Goal: Task Accomplishment & Management: Manage account settings

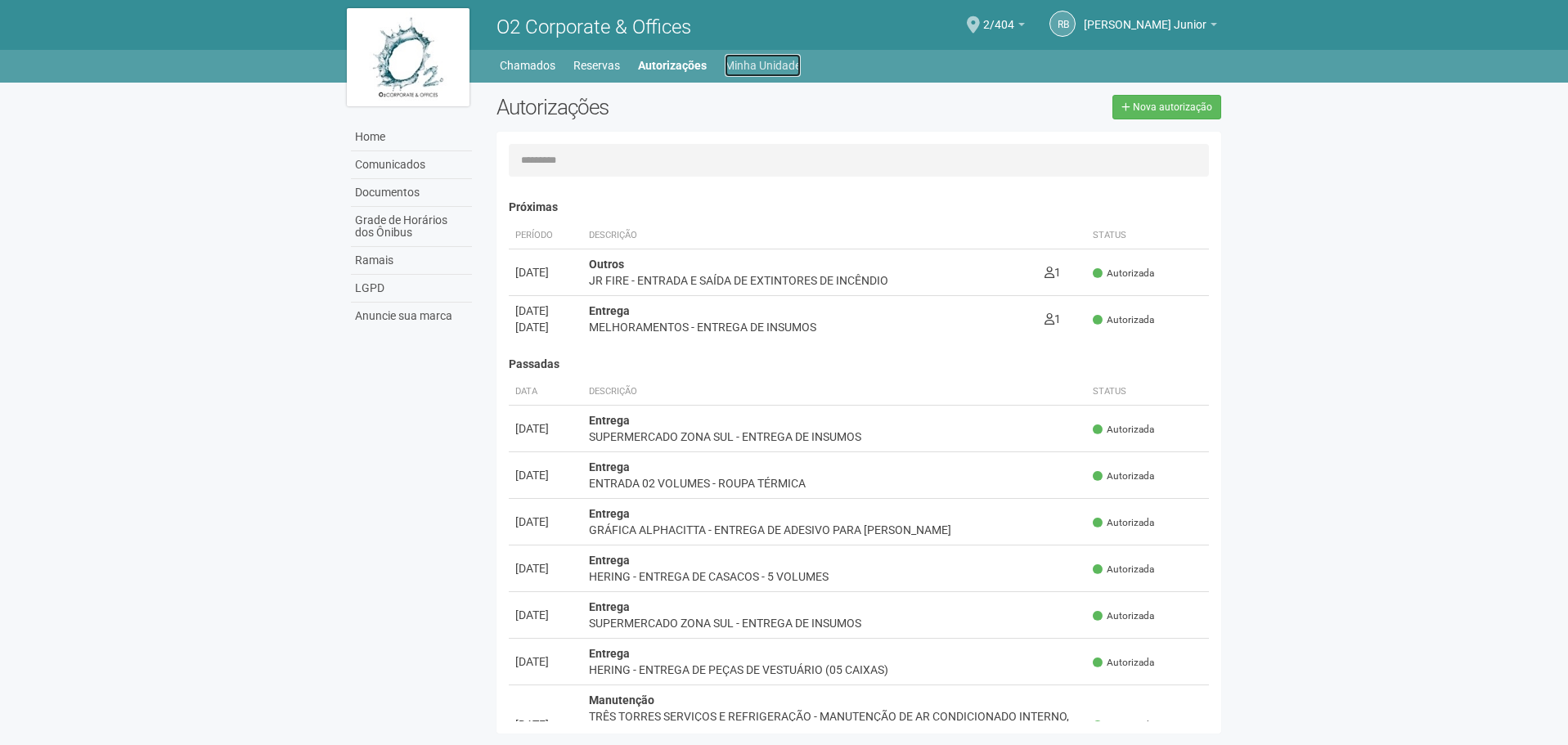
click at [779, 64] on link "Minha Unidade" at bounding box center [763, 65] width 76 height 23
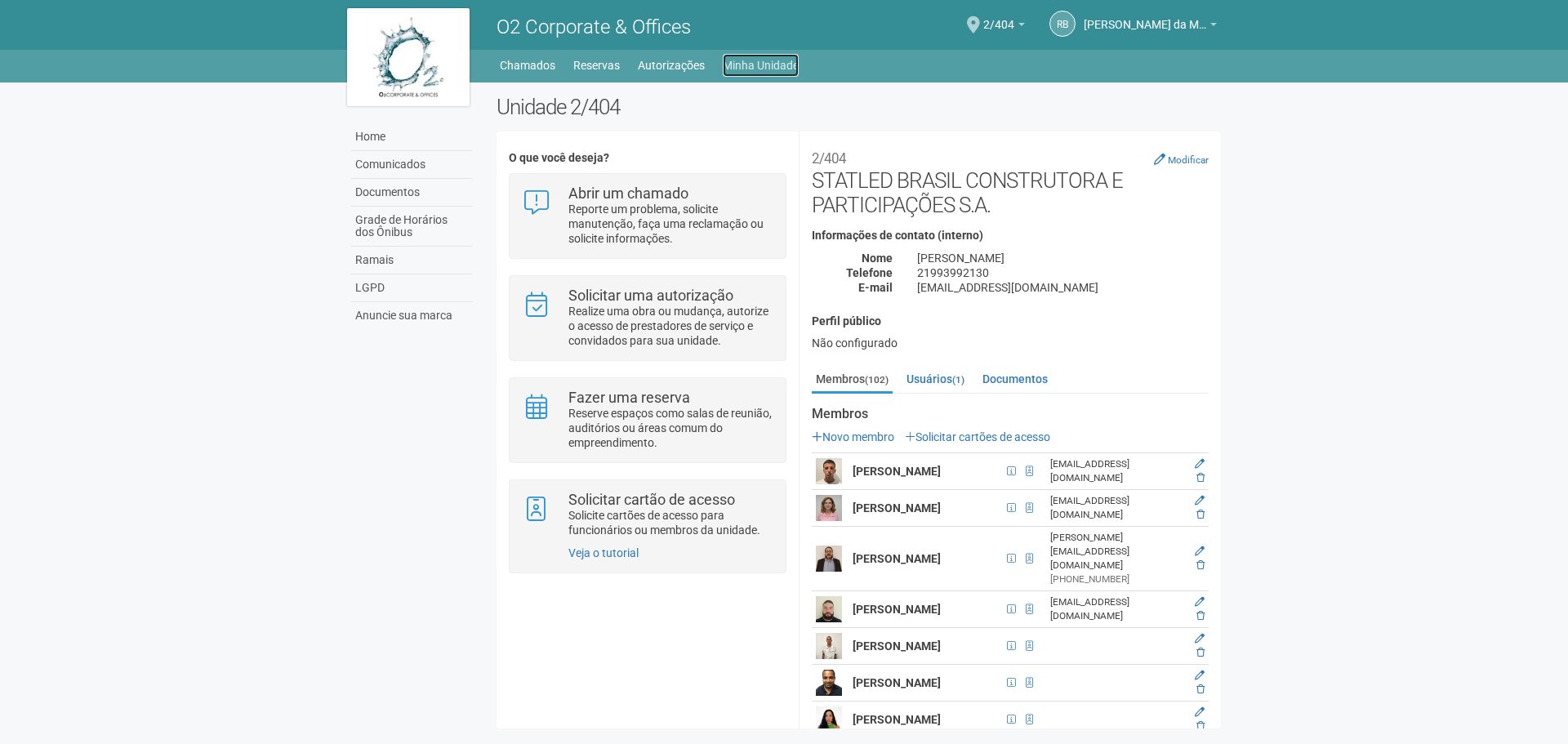
click at [746, 65] on link "Minha Unidade" at bounding box center [761, 65] width 76 height 23
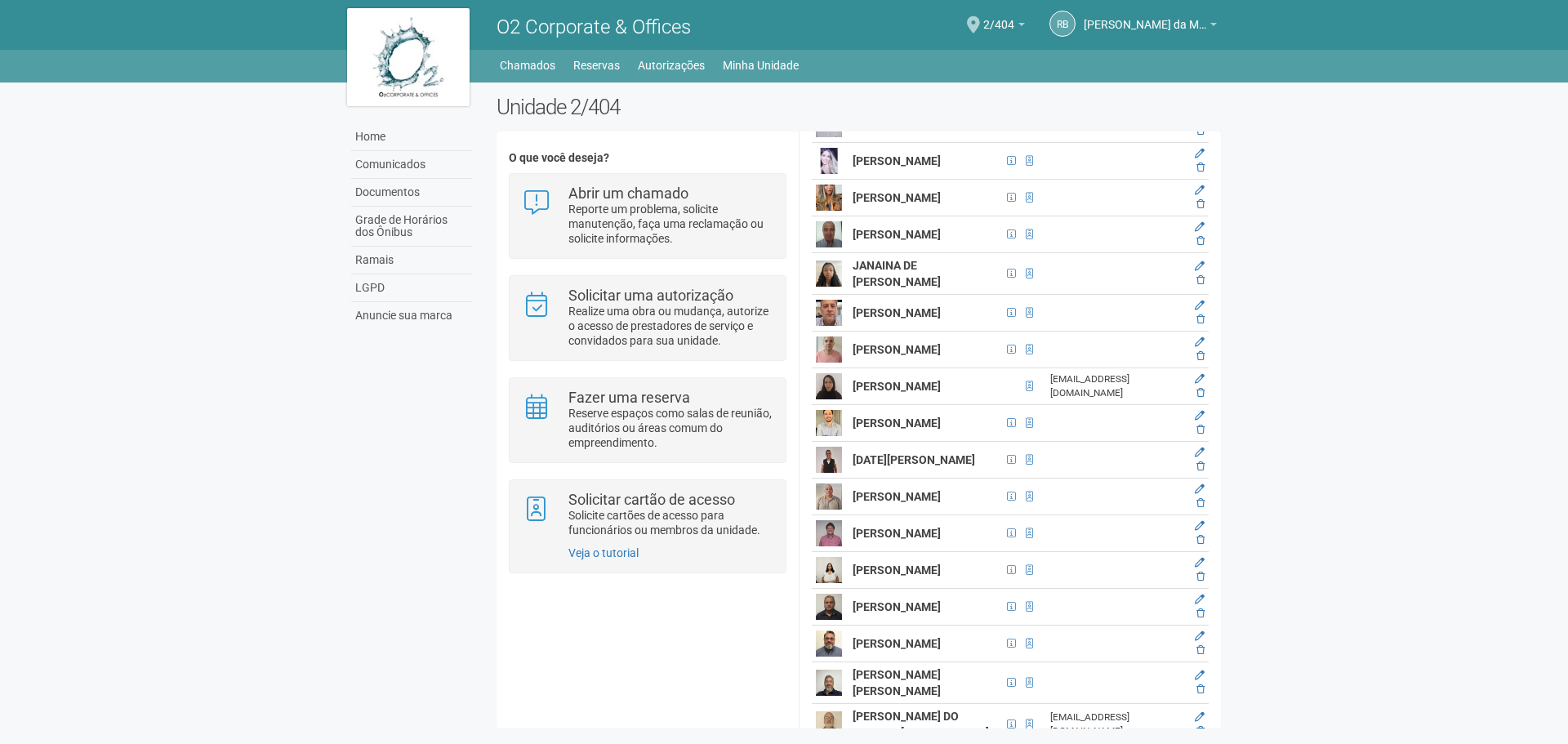
scroll to position [2427, 0]
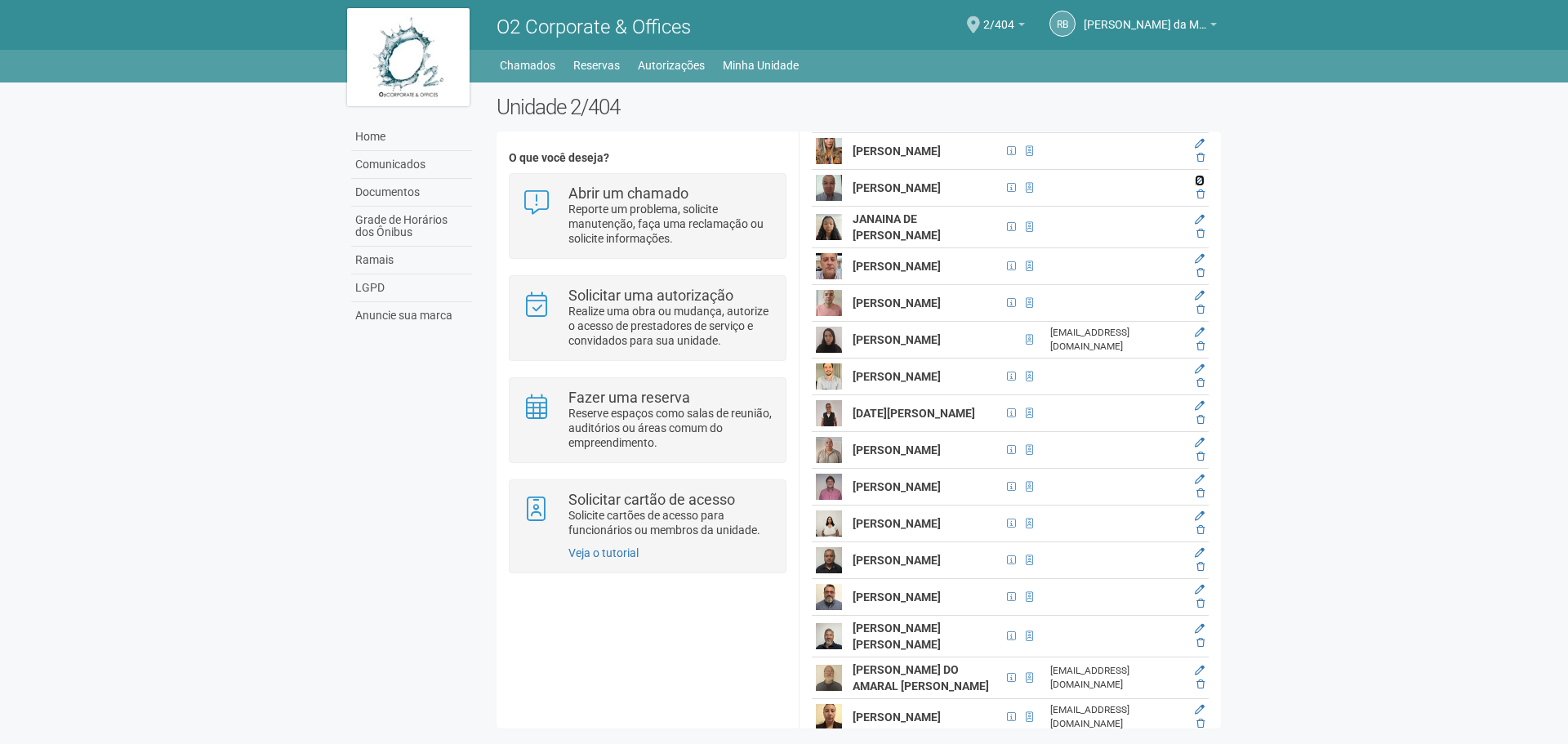
click at [1199, 186] on icon at bounding box center [1200, 180] width 10 height 10
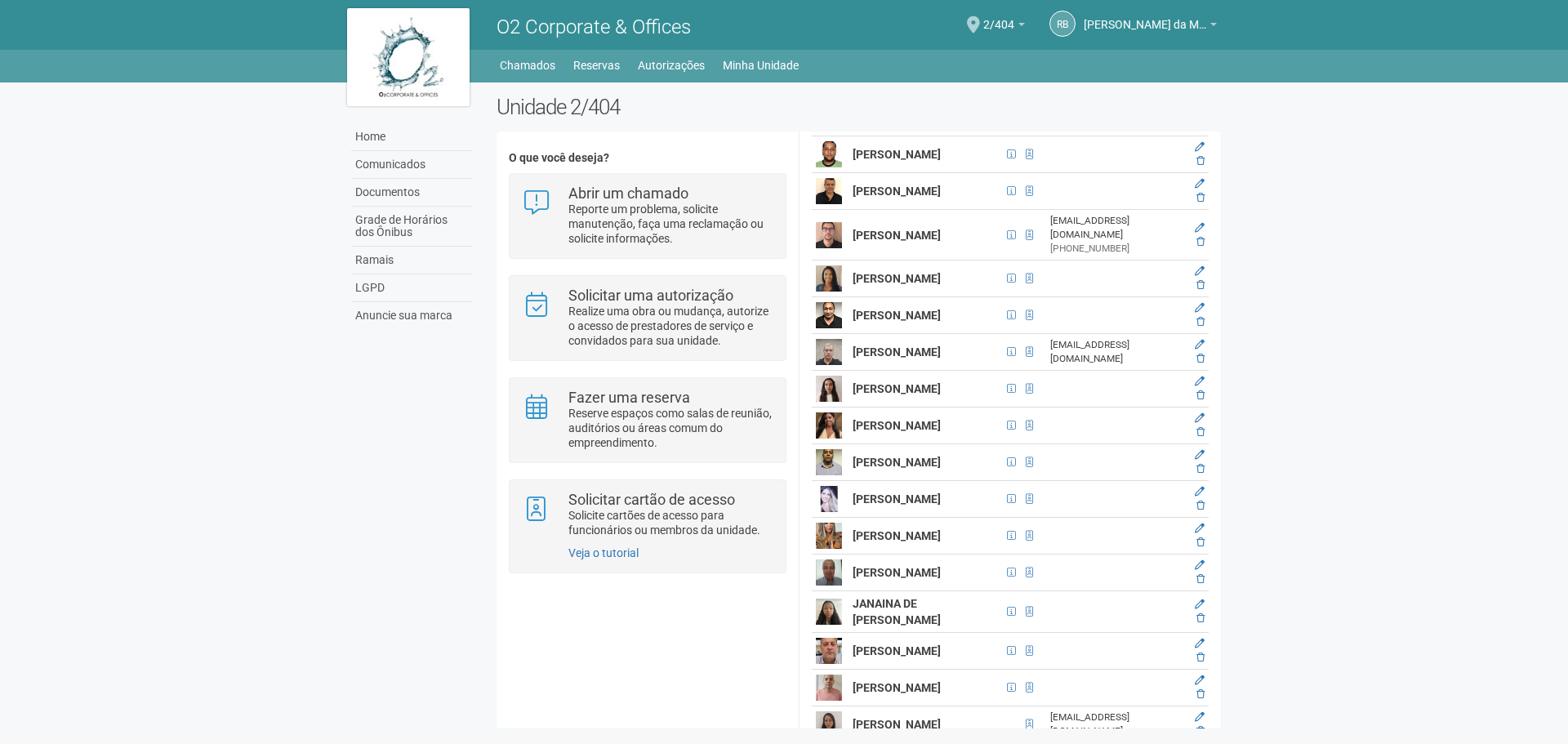
scroll to position [23, 0]
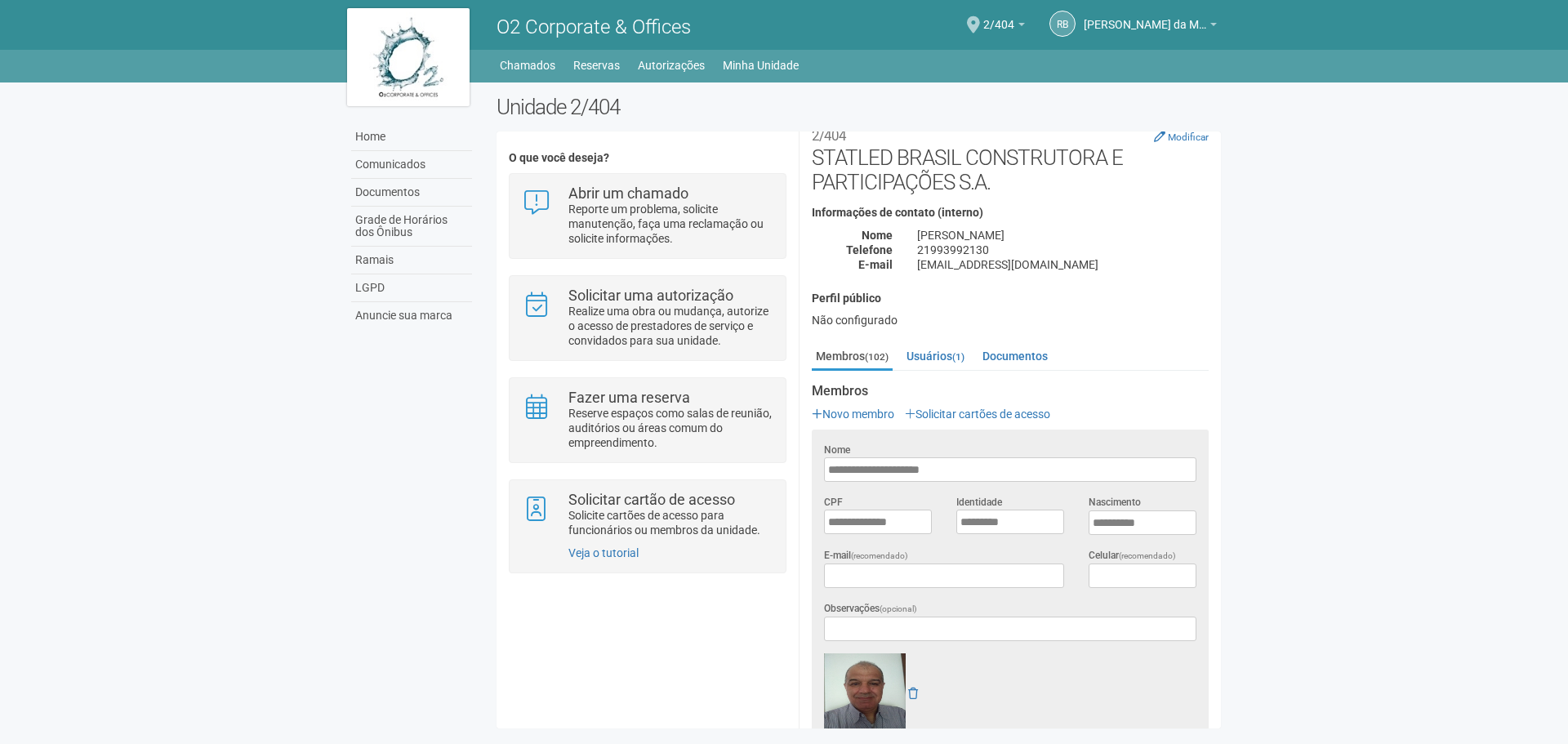
drag, startPoint x: 1027, startPoint y: 470, endPoint x: 818, endPoint y: 473, distance: 209.0
click at [818, 473] on div "**********" at bounding box center [1010, 461] width 396 height 40
